Goal: Information Seeking & Learning: Understand process/instructions

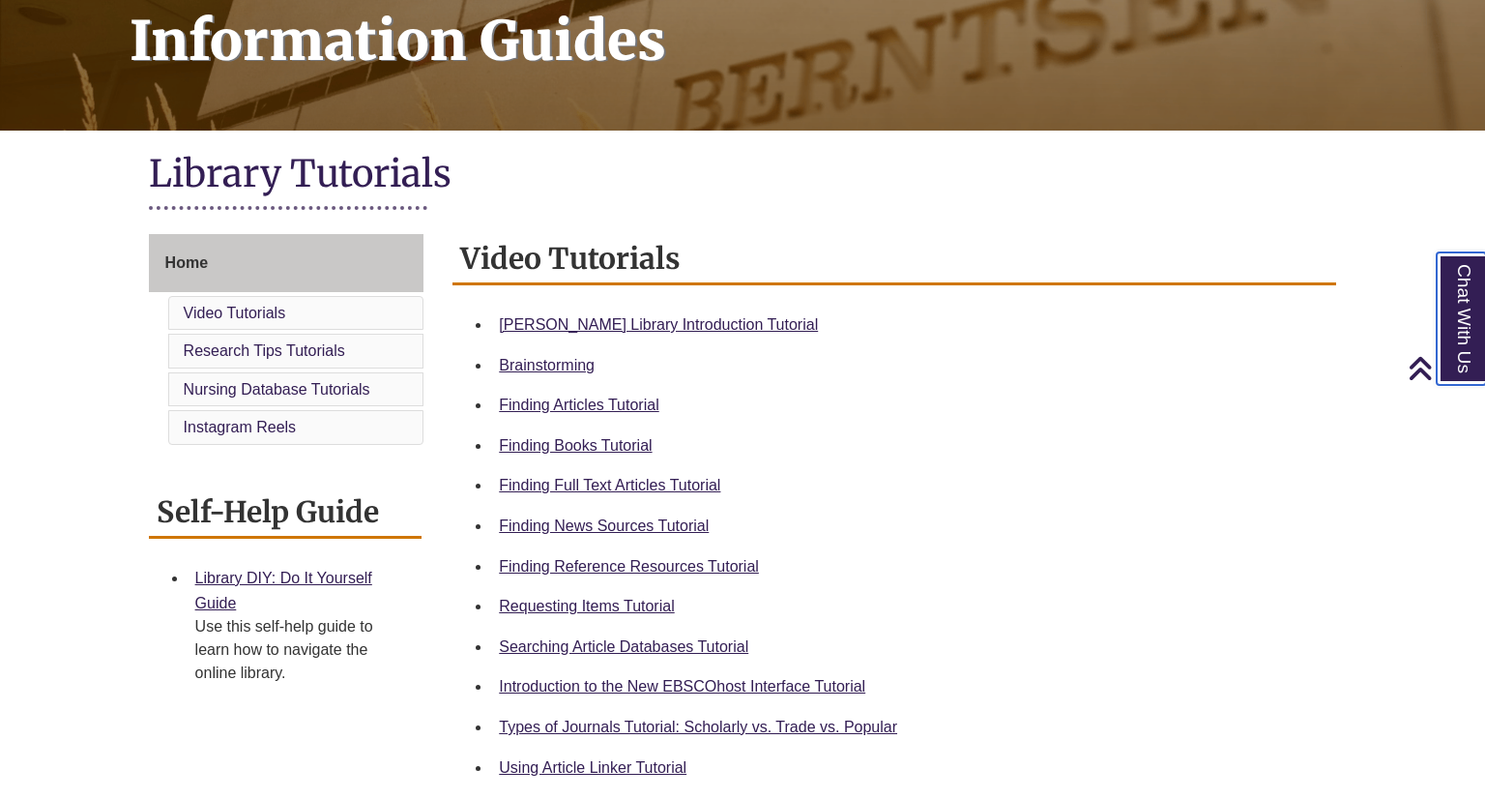
scroll to position [316, 0]
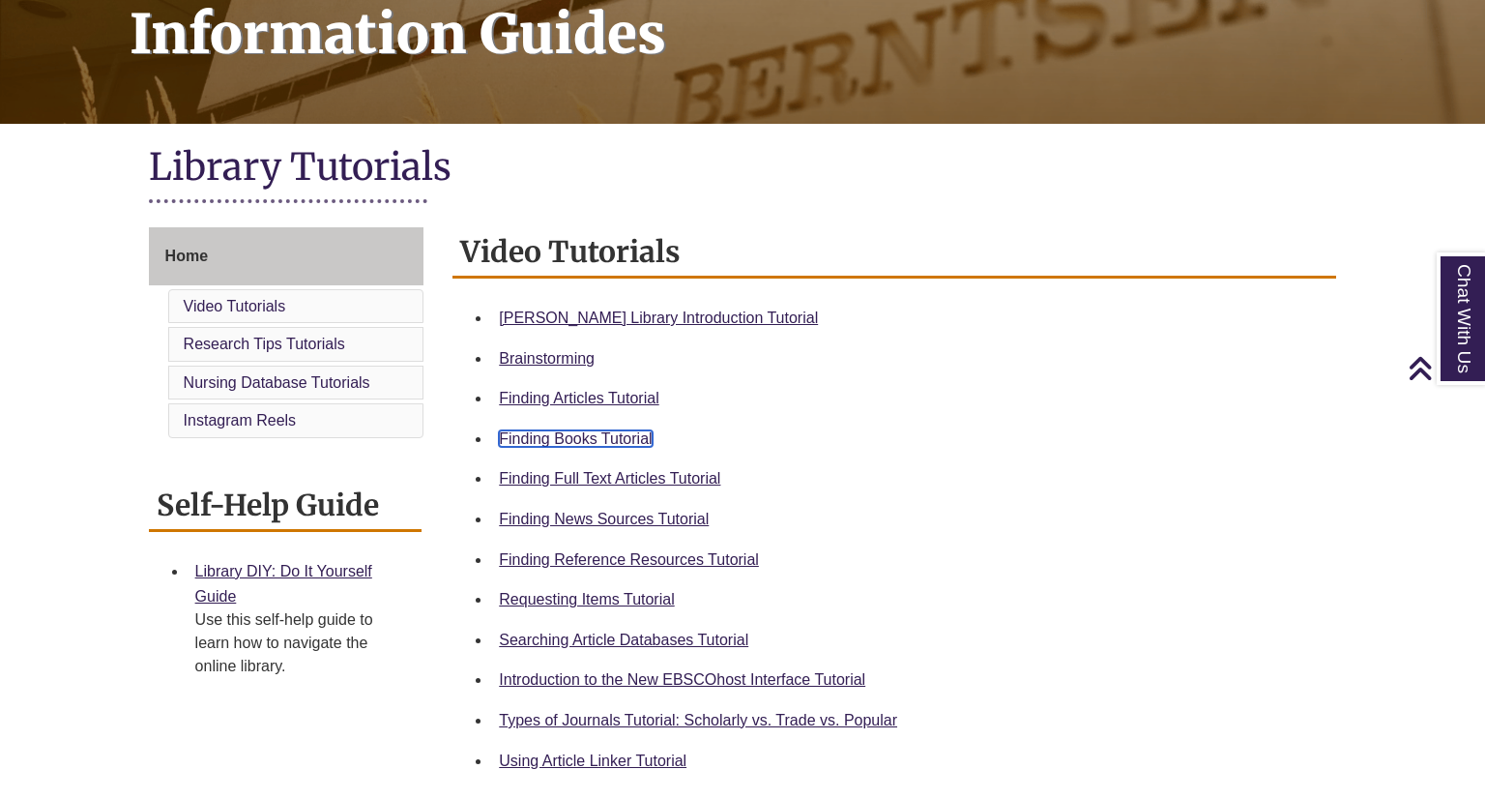
click at [590, 433] on link "Finding Books Tutorial" at bounding box center [575, 438] width 153 height 16
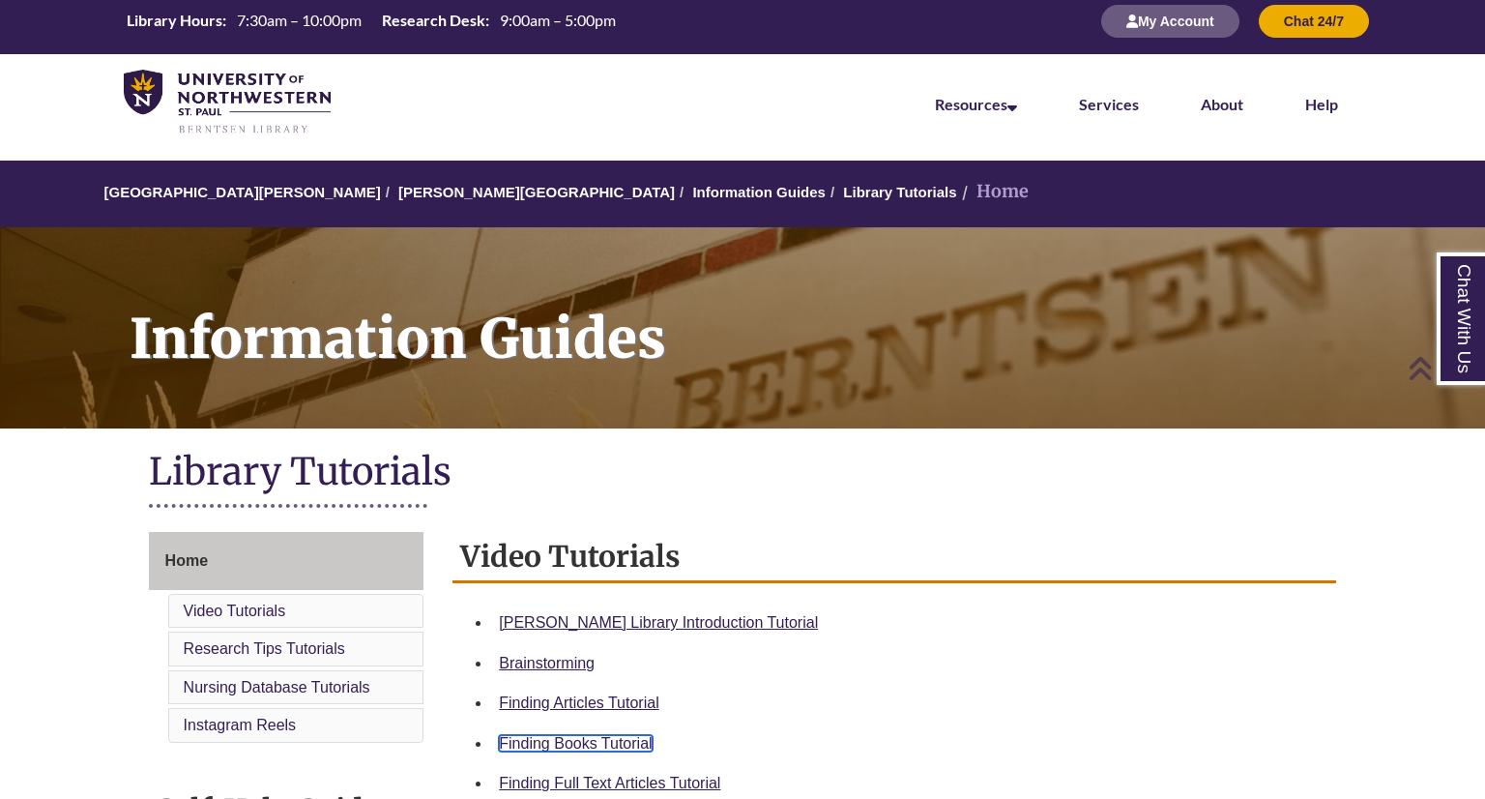
scroll to position [0, 0]
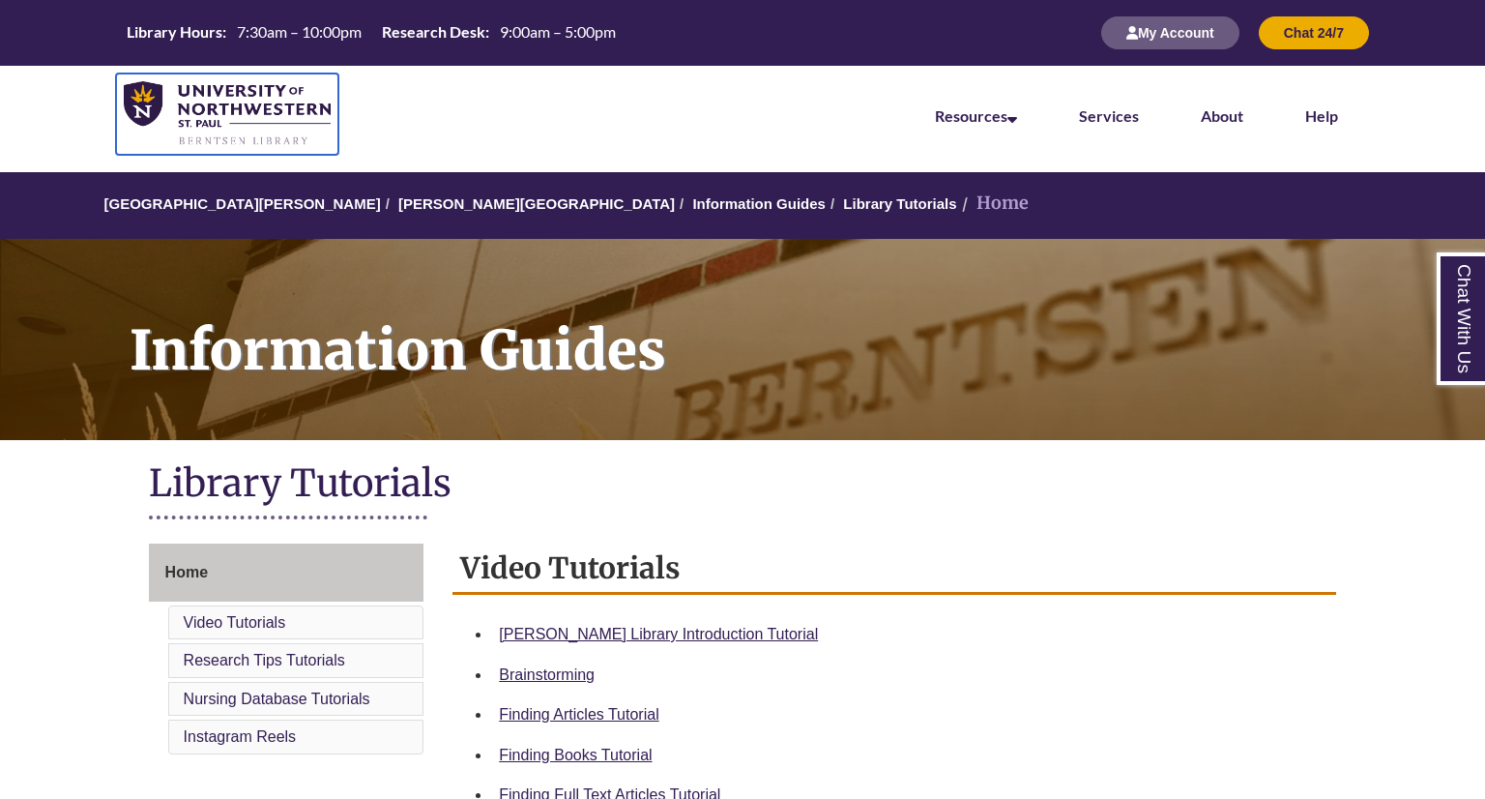
click at [250, 105] on img at bounding box center [227, 114] width 207 height 66
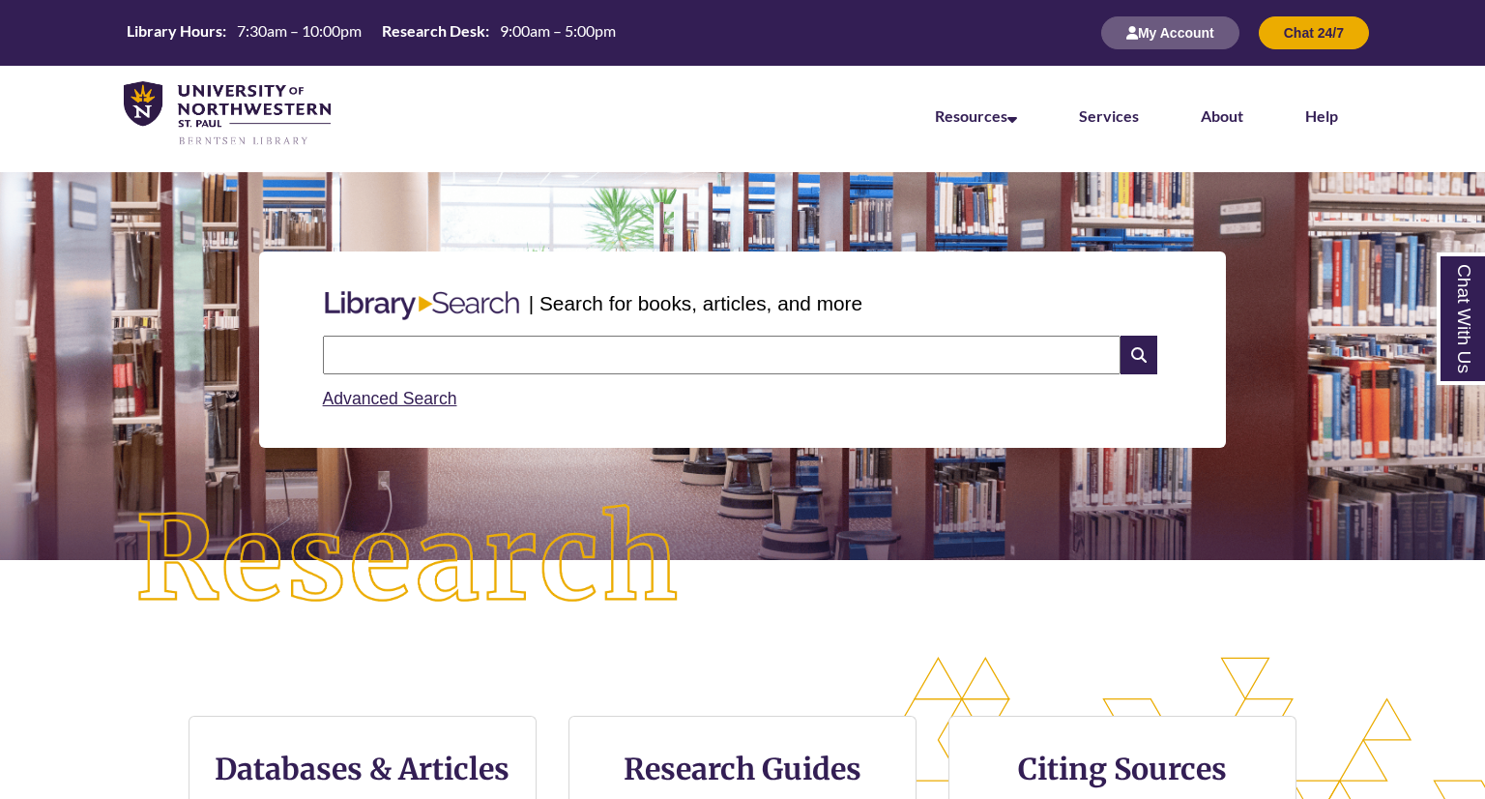
click at [483, 343] on input "text" at bounding box center [722, 355] width 798 height 39
click at [368, 359] on input "text" at bounding box center [722, 355] width 798 height 39
type input "*"
type input "**********"
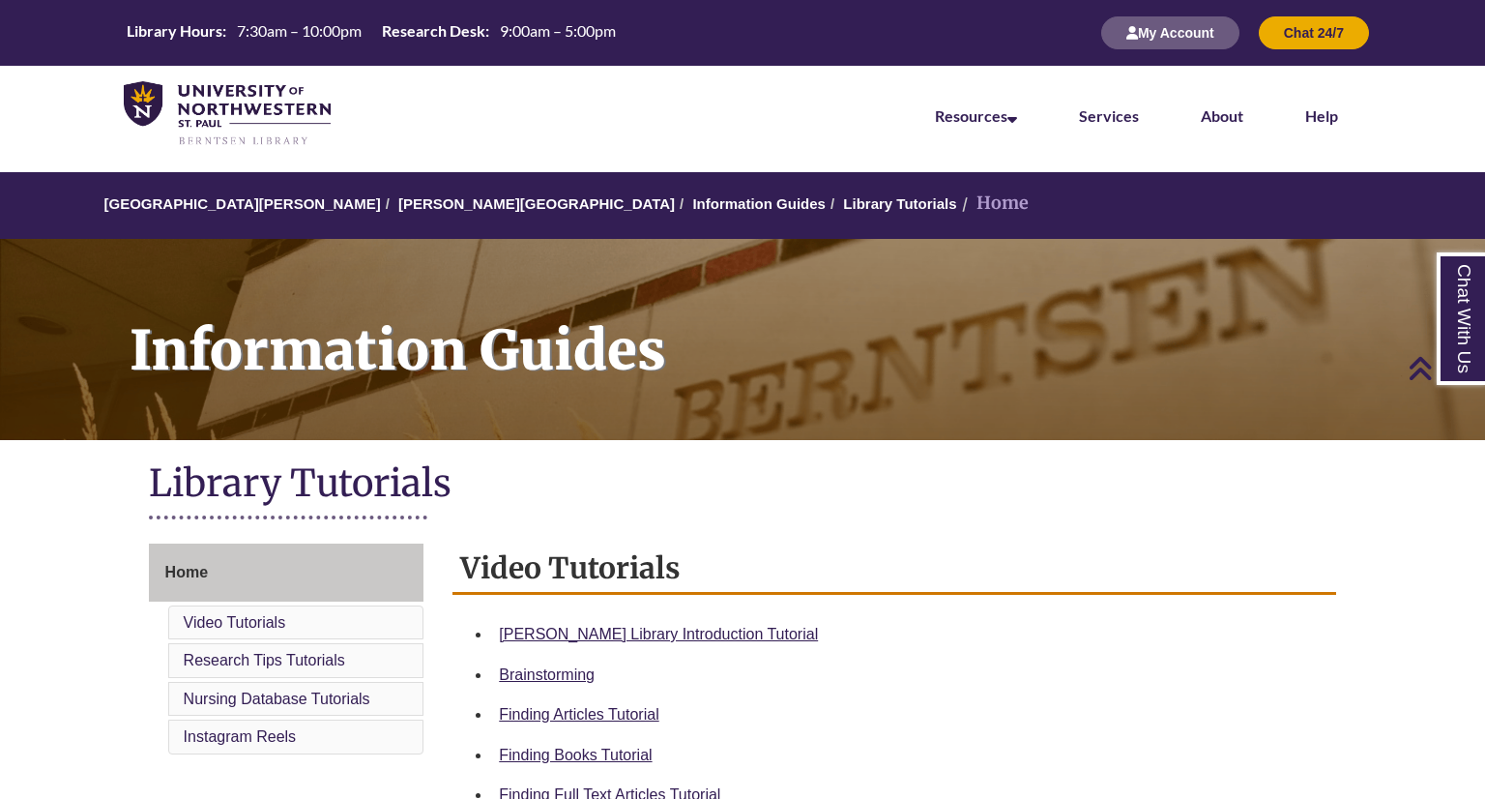
scroll to position [327, 0]
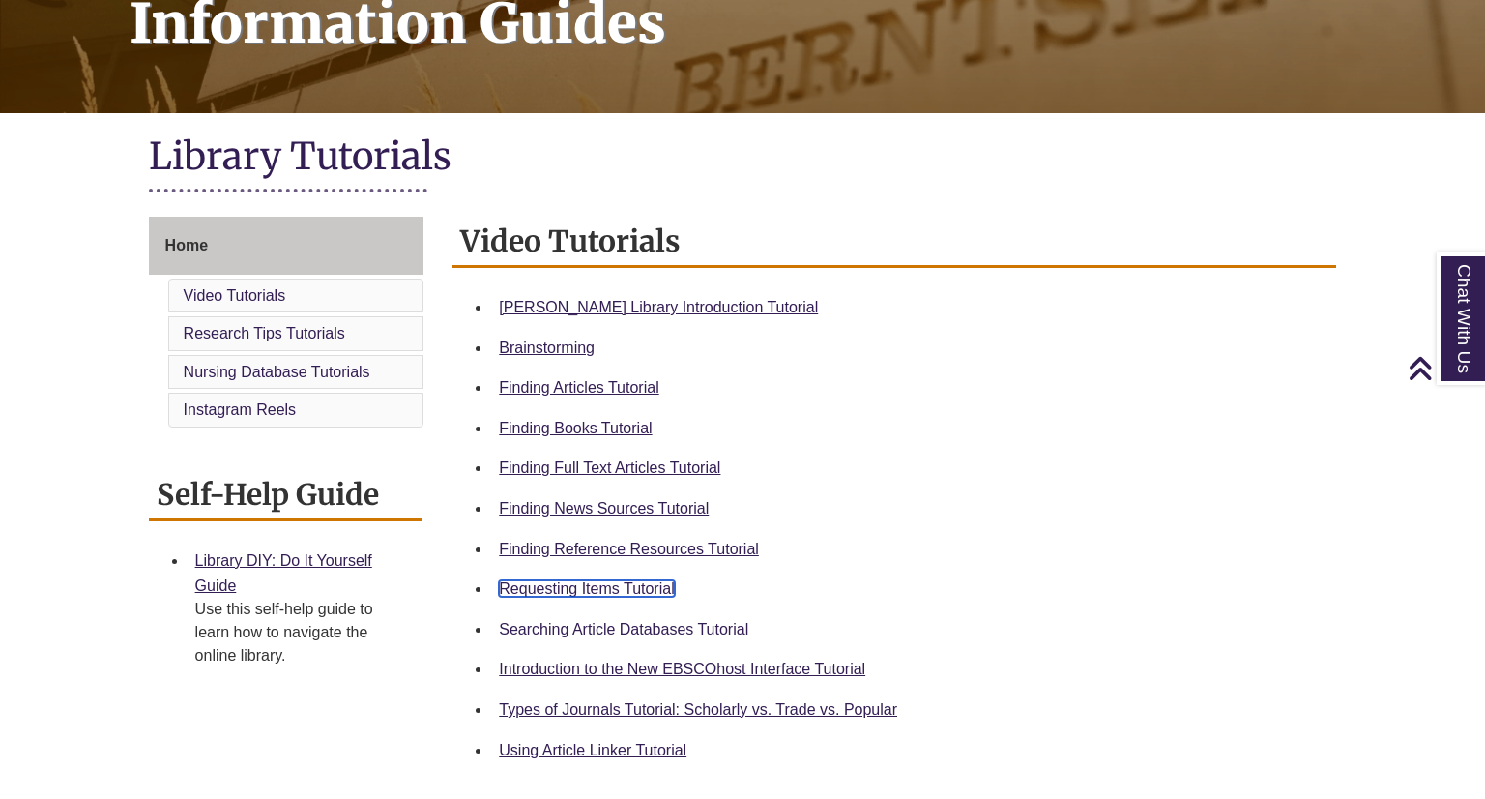
click at [614, 585] on link "Requesting Items Tutorial" at bounding box center [586, 588] width 175 height 16
